Goal: Transaction & Acquisition: Purchase product/service

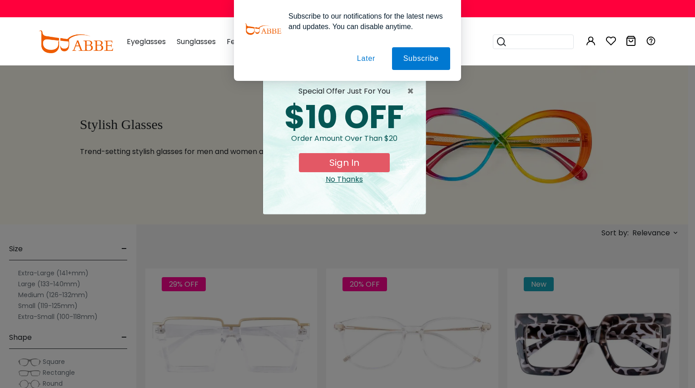
click at [362, 60] on button "Later" at bounding box center [366, 58] width 41 height 23
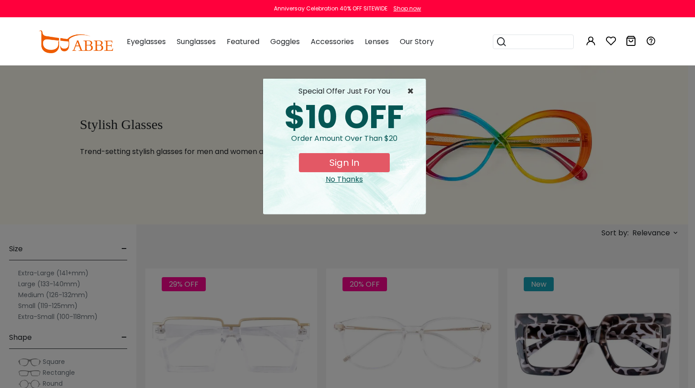
click at [409, 95] on span "×" at bounding box center [412, 91] width 11 height 11
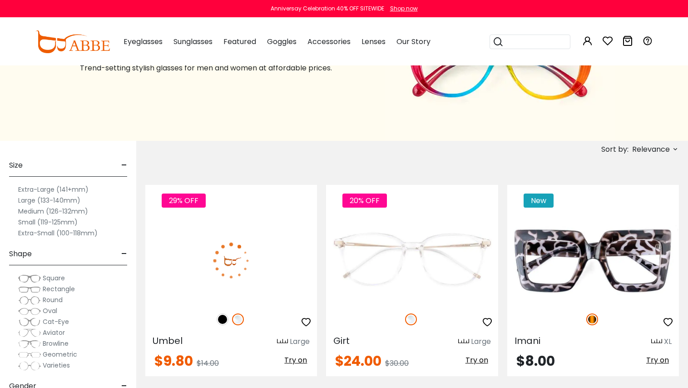
scroll to position [91, 0]
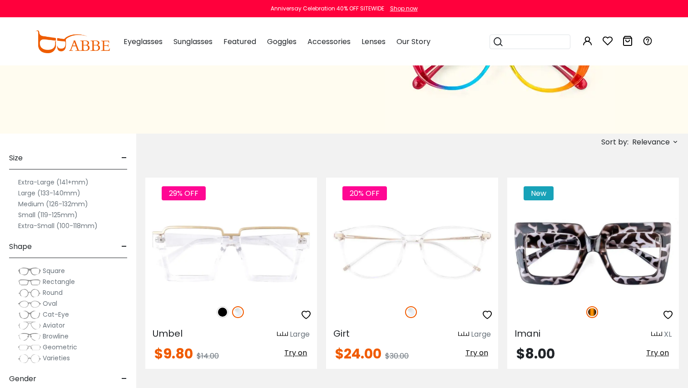
click at [619, 144] on span "Sort by:" at bounding box center [614, 142] width 27 height 10
click at [617, 188] on label "Prices High To Low" at bounding box center [641, 189] width 65 height 11
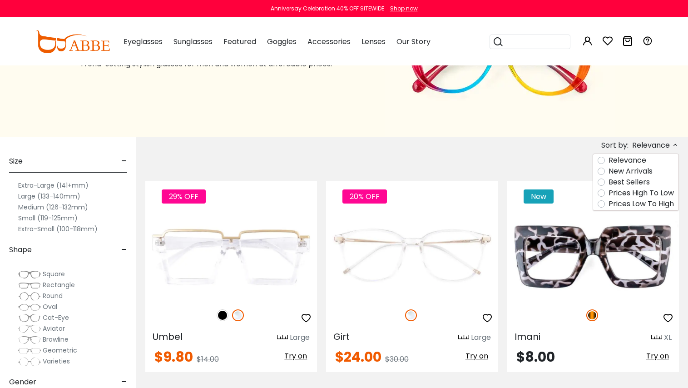
scroll to position [59, 0]
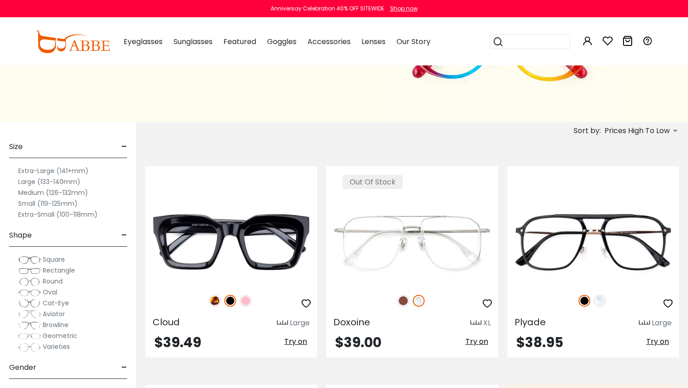
scroll to position [91, 0]
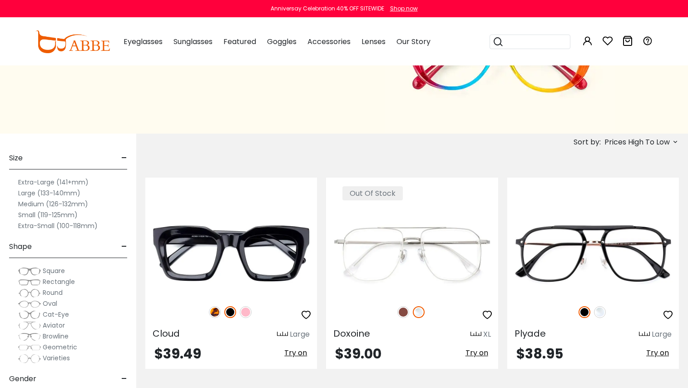
click at [636, 144] on span "Prices High To Low" at bounding box center [636, 142] width 65 height 16
click at [643, 197] on label "Prices Low To High" at bounding box center [641, 200] width 65 height 11
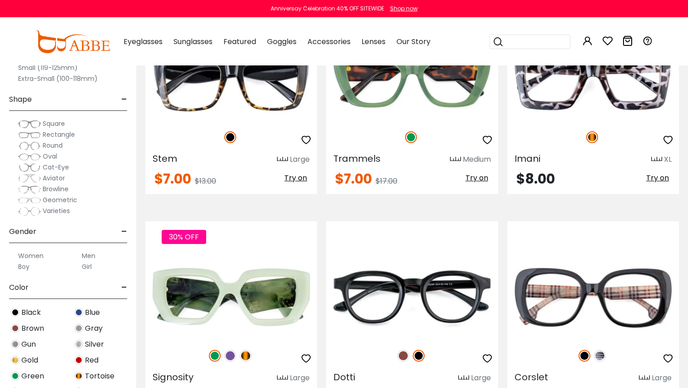
scroll to position [3315, 0]
